Goal: Task Accomplishment & Management: Complete application form

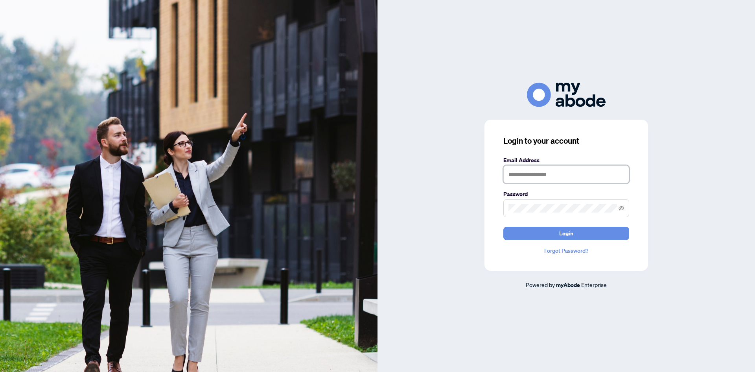
click at [530, 175] on input "text" at bounding box center [567, 174] width 126 height 18
type input "**********"
click at [504, 227] on button "Login" at bounding box center [567, 233] width 126 height 13
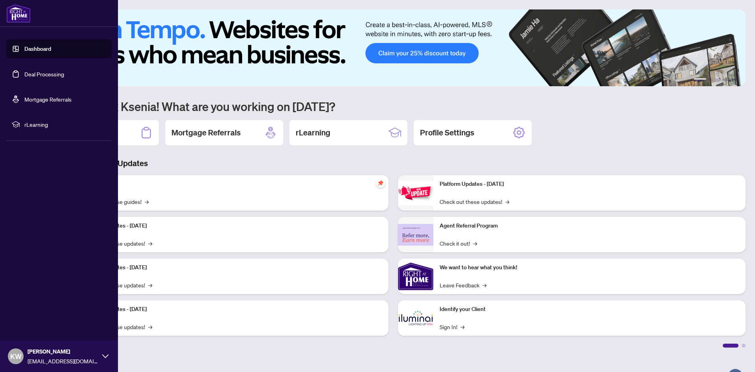
click at [24, 75] on link "Deal Processing" at bounding box center [44, 73] width 40 height 7
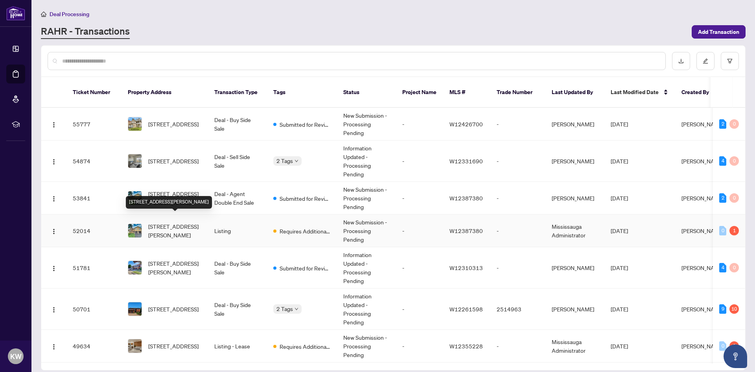
click at [177, 222] on span "[STREET_ADDRESS][PERSON_NAME]" at bounding box center [175, 230] width 54 height 17
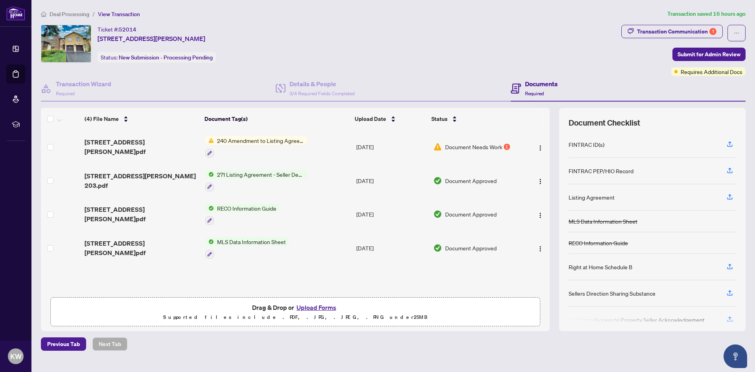
click at [311, 307] on button "Upload Forms" at bounding box center [316, 307] width 44 height 10
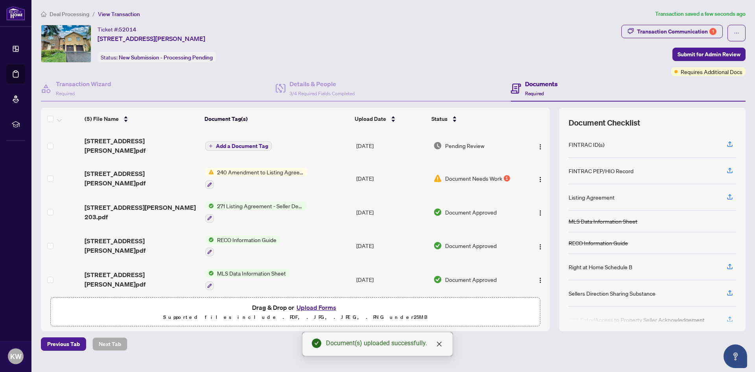
click at [252, 144] on span "Add a Document Tag" at bounding box center [242, 146] width 52 height 6
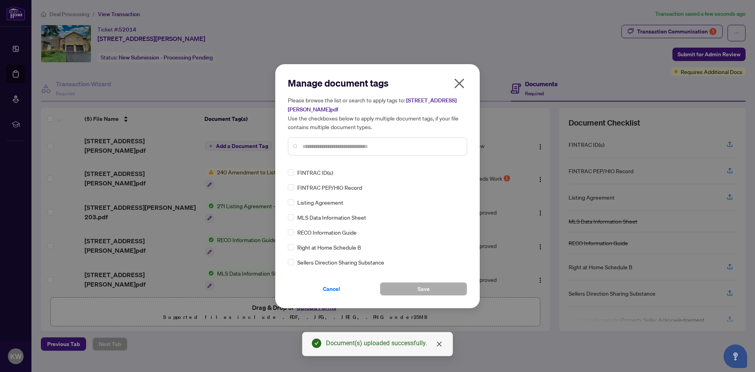
click at [345, 143] on input "text" at bounding box center [382, 146] width 158 height 9
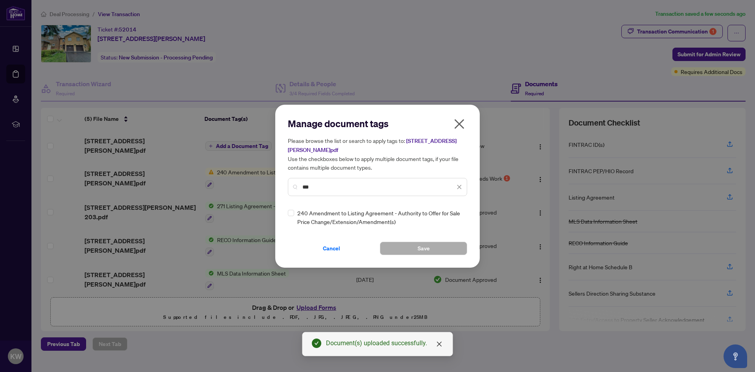
type input "***"
click at [421, 247] on span "Save" at bounding box center [424, 248] width 12 height 13
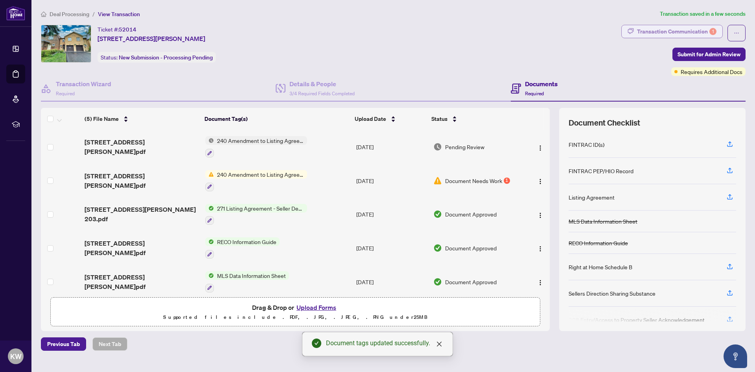
click at [680, 30] on div "Transaction Communication 1" at bounding box center [676, 31] width 79 height 13
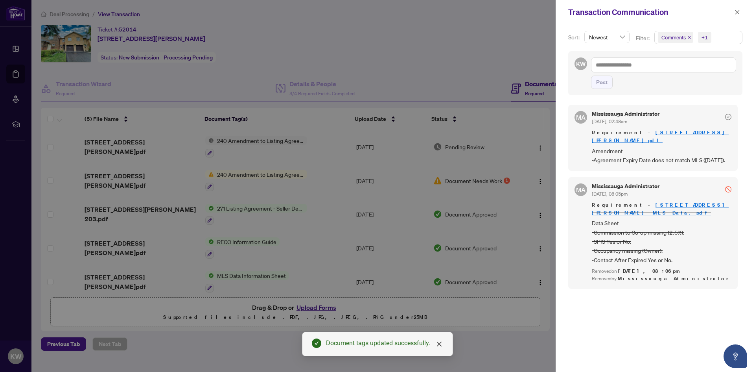
click at [471, 49] on div at bounding box center [377, 186] width 755 height 372
click at [740, 12] on icon "close" at bounding box center [738, 12] width 6 height 6
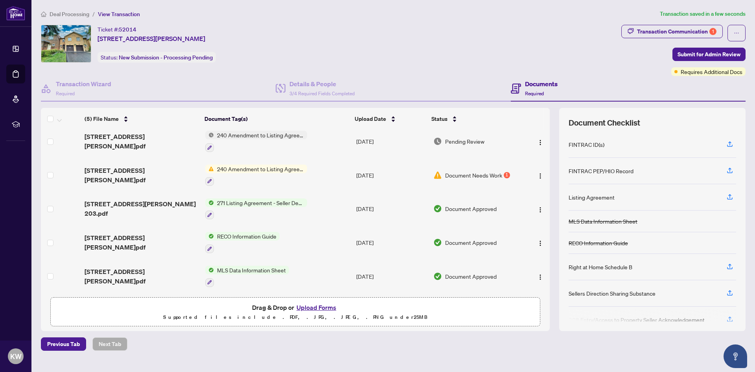
scroll to position [7, 0]
click at [704, 52] on span "Submit for Admin Review" at bounding box center [709, 54] width 63 height 13
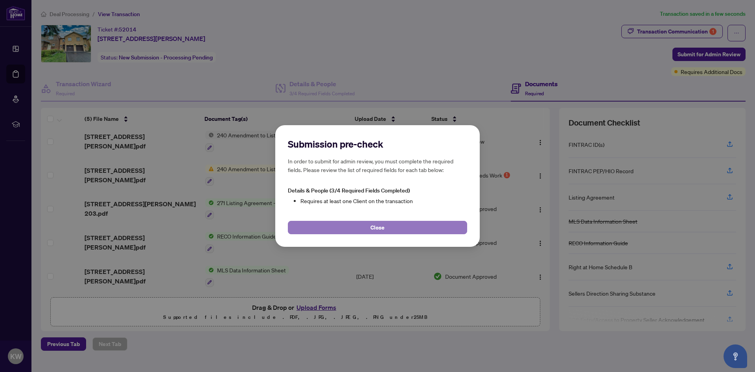
click at [404, 227] on button "Close" at bounding box center [377, 227] width 179 height 13
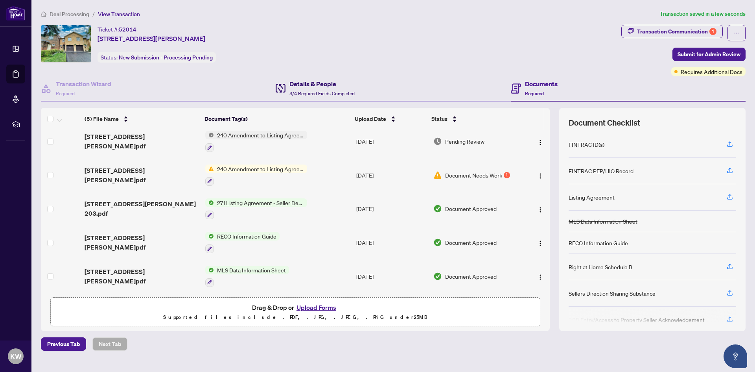
click at [307, 90] on span "3/4 Required Fields Completed" at bounding box center [322, 93] width 65 height 6
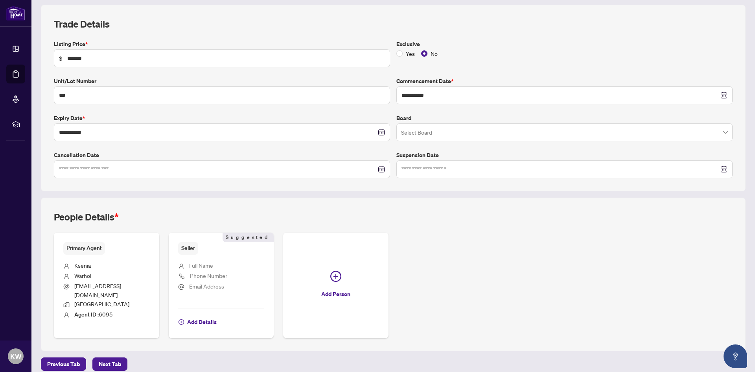
scroll to position [103, 0]
click at [210, 315] on span "Add Details" at bounding box center [202, 321] width 30 height 13
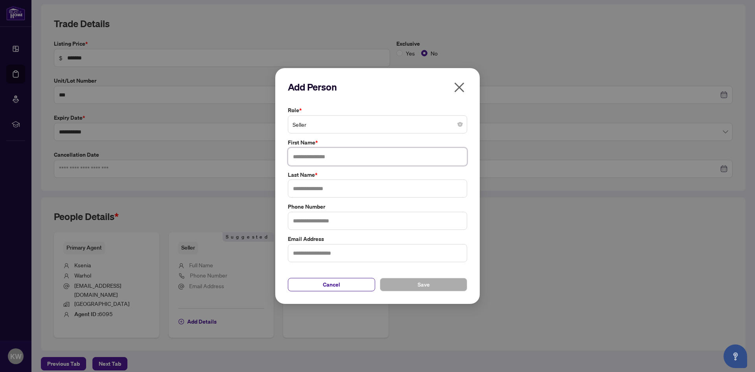
click at [329, 158] on input "text" at bounding box center [377, 157] width 179 height 18
type input "******"
click at [312, 185] on input "text" at bounding box center [377, 188] width 179 height 18
type input "********"
click at [423, 281] on span "Save" at bounding box center [424, 284] width 12 height 13
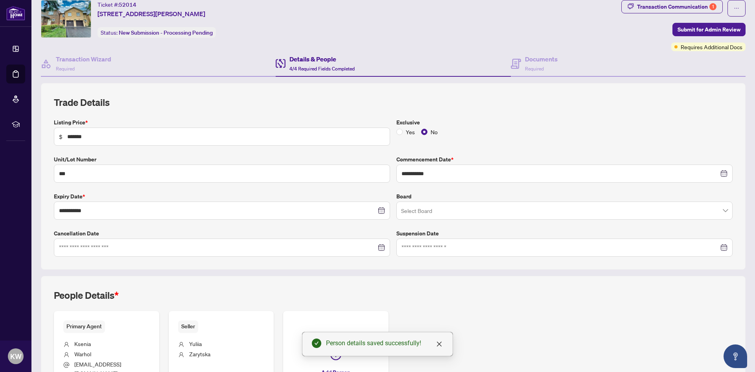
scroll to position [0, 0]
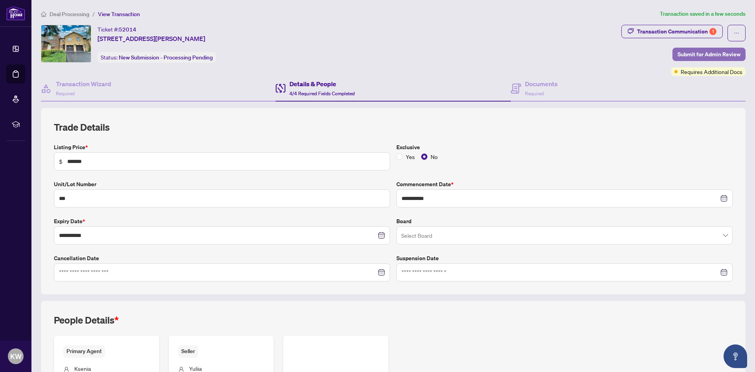
click at [694, 54] on span "Submit for Admin Review" at bounding box center [709, 54] width 63 height 13
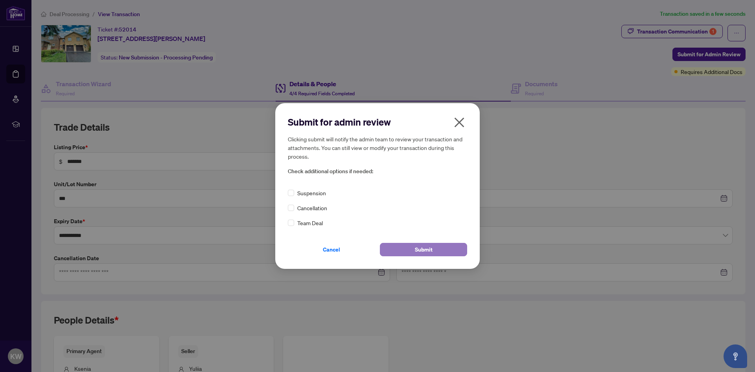
click at [431, 251] on span "Submit" at bounding box center [424, 249] width 18 height 13
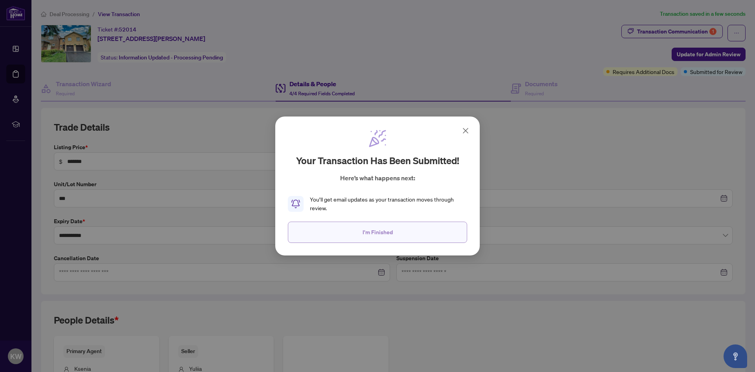
click at [387, 228] on span "I'm Finished" at bounding box center [378, 232] width 30 height 13
